Goal: Find specific page/section: Find specific page/section

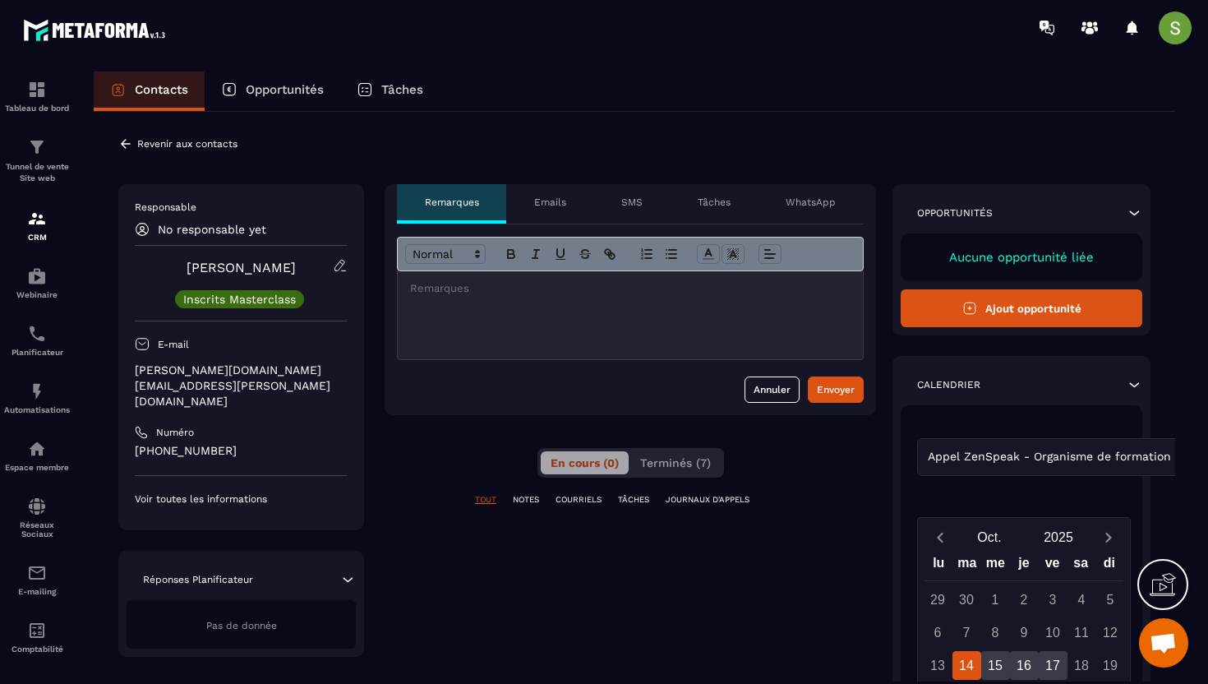
click at [222, 371] on p "[PERSON_NAME][DOMAIN_NAME][EMAIL_ADDRESS][PERSON_NAME][DOMAIN_NAME]" at bounding box center [241, 385] width 213 height 47
copy div "[PERSON_NAME][DOMAIN_NAME][EMAIL_ADDRESS][PERSON_NAME][DOMAIN_NAME]"
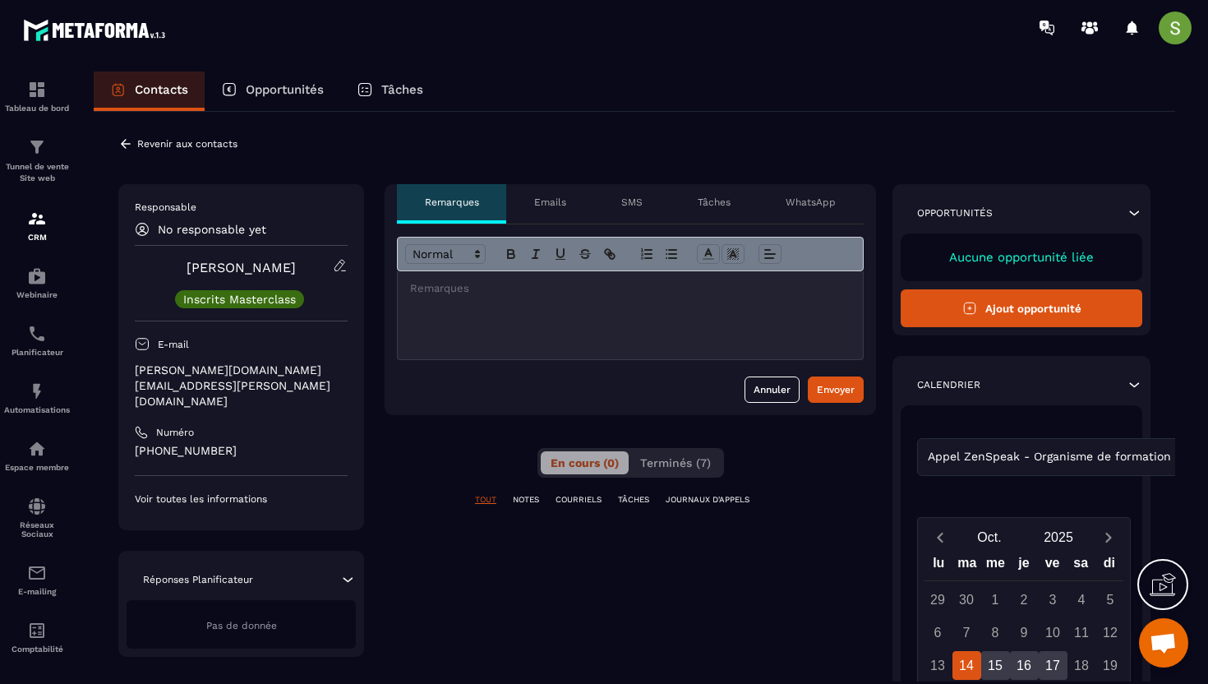
click at [127, 143] on icon at bounding box center [126, 143] width 10 height 9
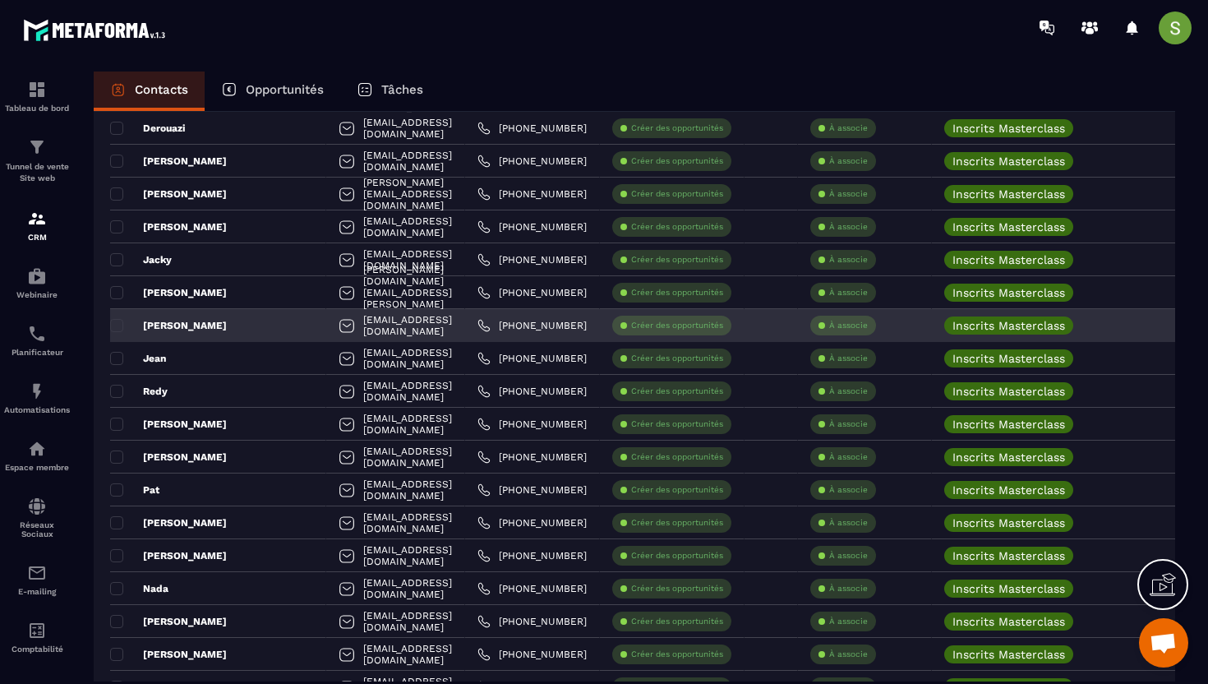
scroll to position [617, 0]
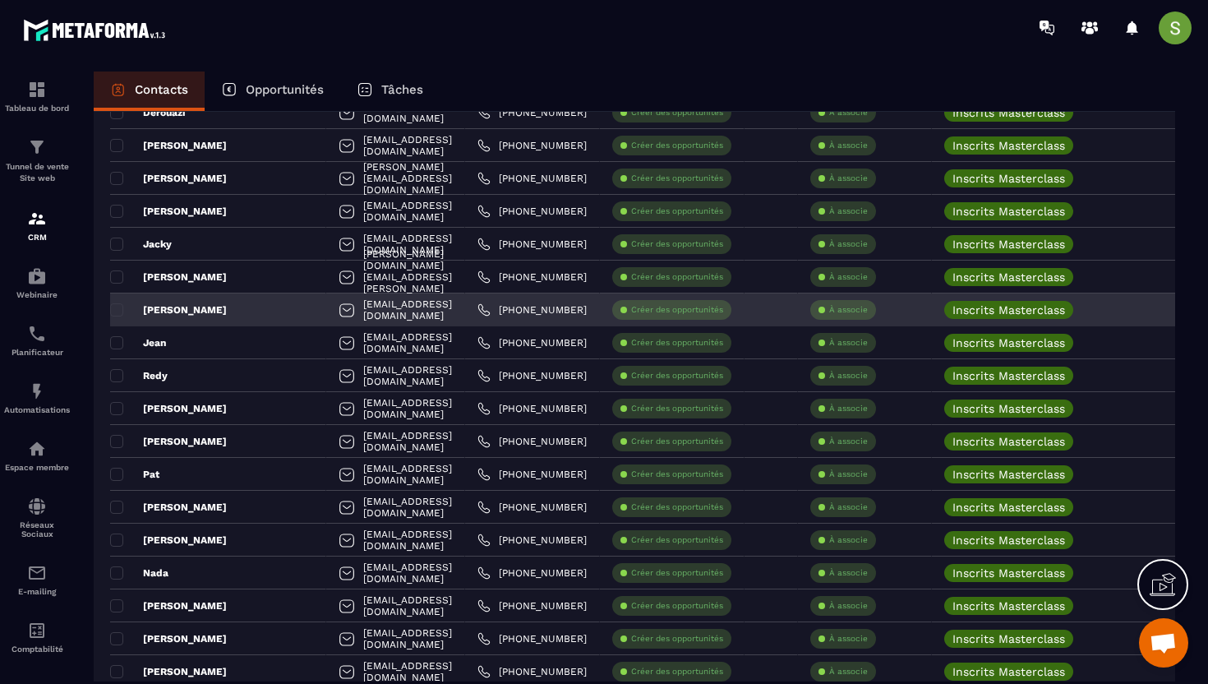
click at [172, 322] on div "[PERSON_NAME]" at bounding box center [218, 309] width 216 height 33
